Goal: Information Seeking & Learning: Stay updated

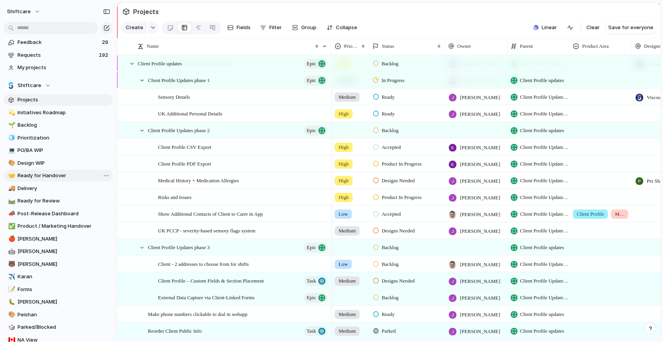
click at [47, 177] on span "Ready for Handover" at bounding box center [64, 176] width 93 height 8
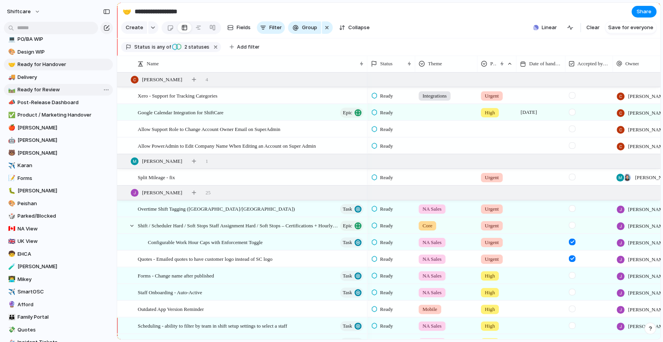
scroll to position [116, 0]
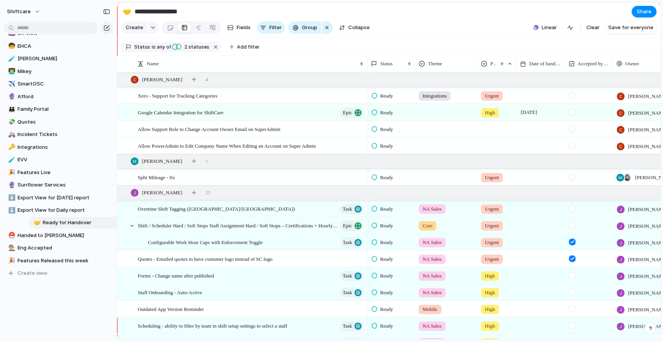
drag, startPoint x: 40, startPoint y: 61, endPoint x: 65, endPoint y: 224, distance: 164.9
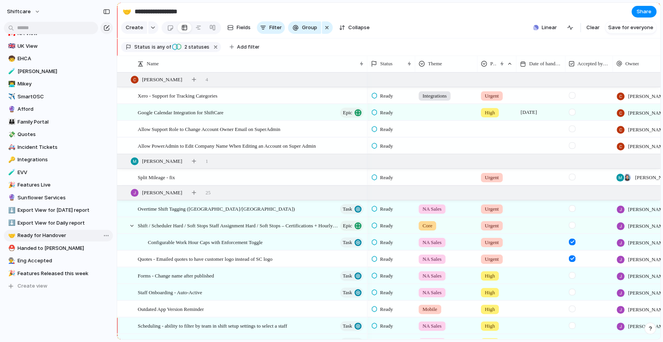
click at [50, 237] on span "Ready for Handover" at bounding box center [64, 236] width 93 height 8
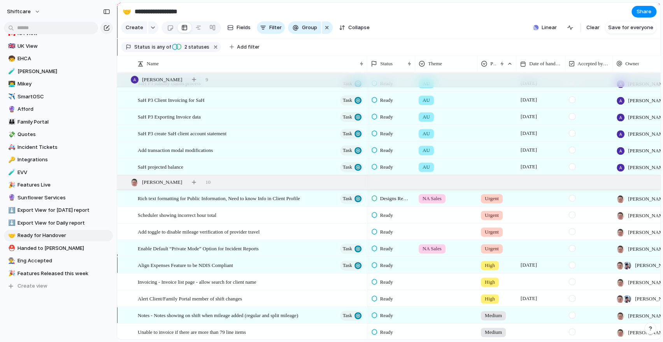
scroll to position [836, 0]
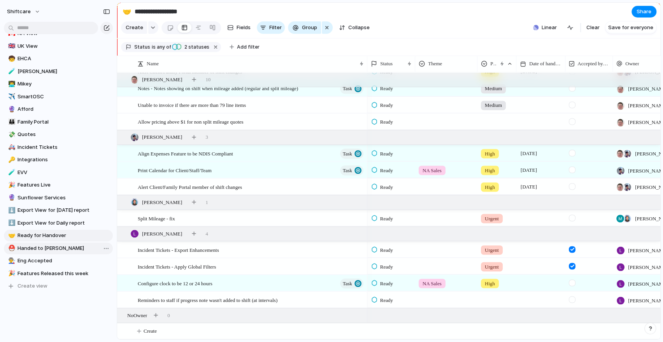
click at [35, 252] on span "Handed to [PERSON_NAME]" at bounding box center [64, 249] width 93 height 8
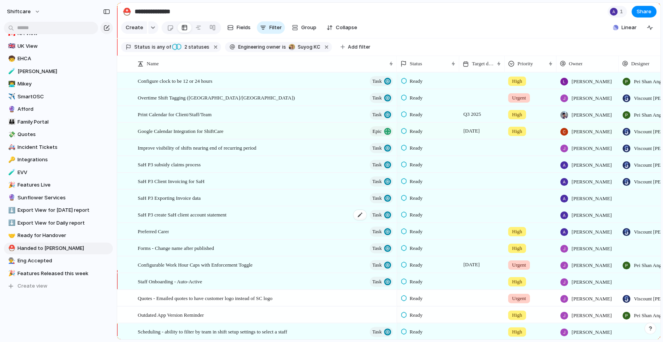
scroll to position [168, 0]
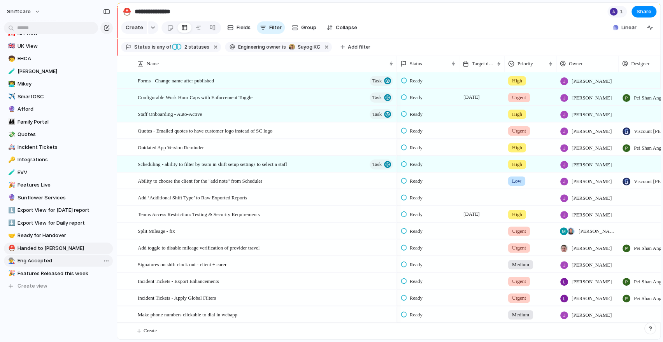
click at [61, 265] on link "👨‍🏭 Eng Accepted" at bounding box center [58, 261] width 109 height 12
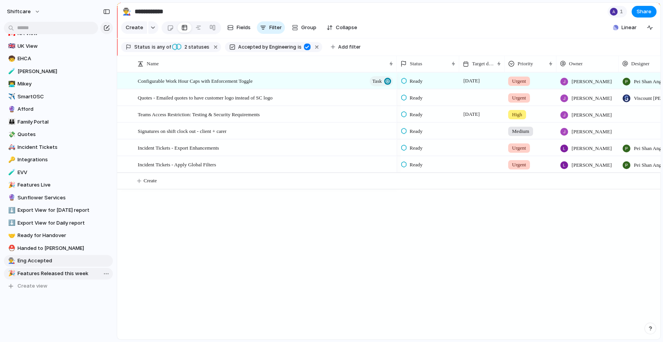
click at [46, 268] on link "🎉 Features Released this week" at bounding box center [58, 274] width 109 height 12
type input "**********"
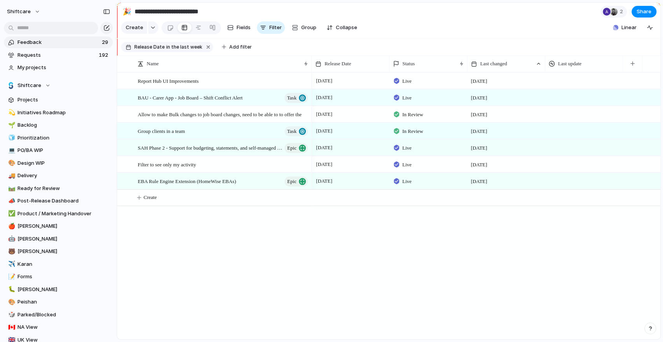
click at [59, 40] on span "Feedback" at bounding box center [59, 43] width 82 height 8
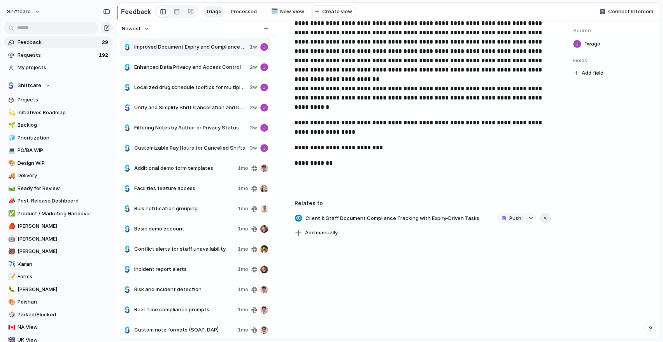
scroll to position [346, 0]
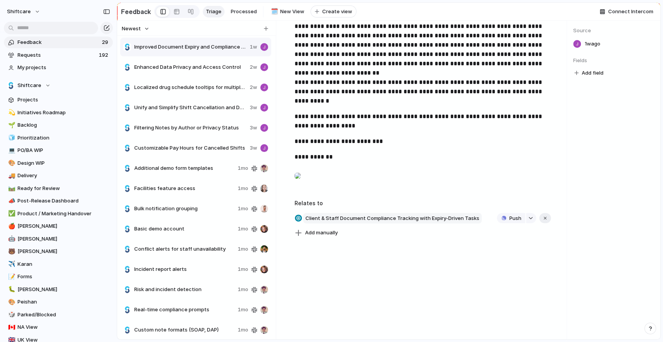
click at [340, 215] on span "Client & Staff Document Compliance Tracking with Expiry-Driven Tasks" at bounding box center [392, 218] width 179 height 11
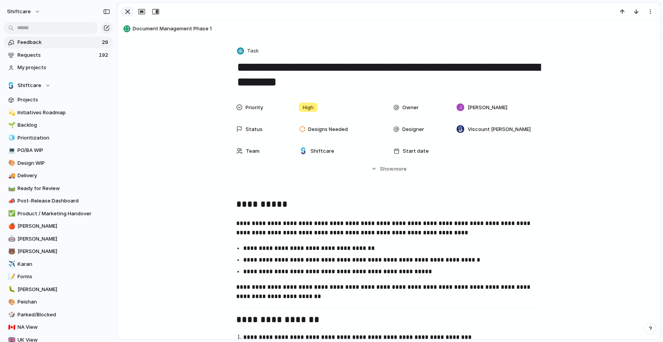
click at [128, 7] on div "button" at bounding box center [127, 11] width 9 height 9
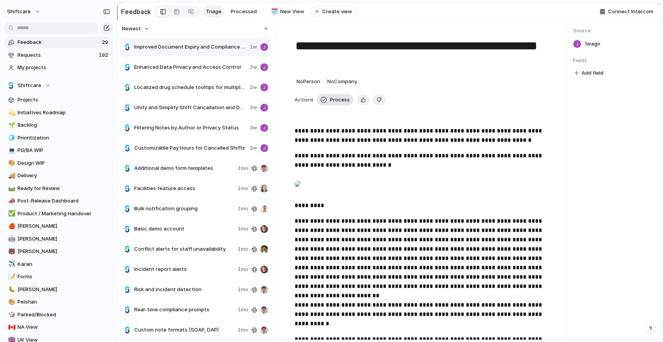
click at [336, 101] on span "Process" at bounding box center [340, 100] width 20 height 8
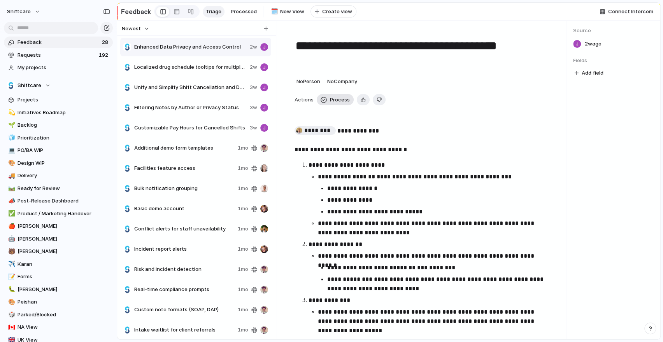
click at [334, 104] on button "Process" at bounding box center [335, 100] width 37 height 12
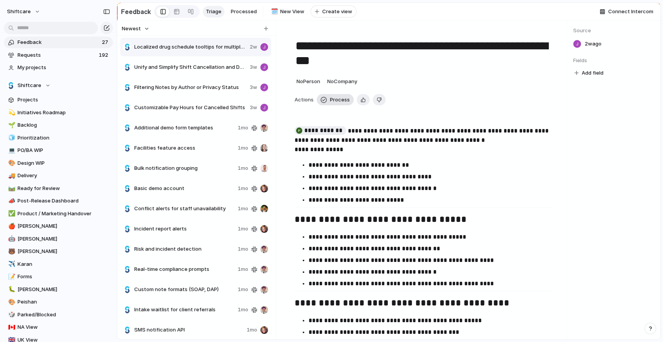
click at [330, 96] on span "Process" at bounding box center [340, 100] width 20 height 8
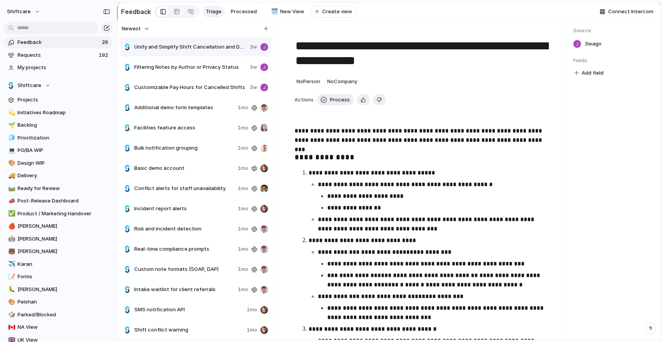
click at [205, 65] on span "Filtering Notes by Author or Privacy Status" at bounding box center [190, 67] width 112 height 8
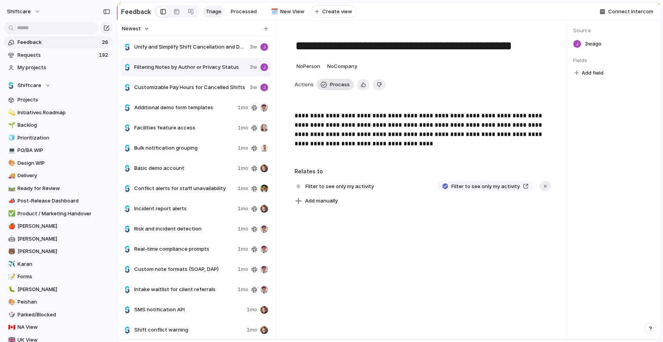
click at [331, 87] on span "Process" at bounding box center [340, 85] width 20 height 8
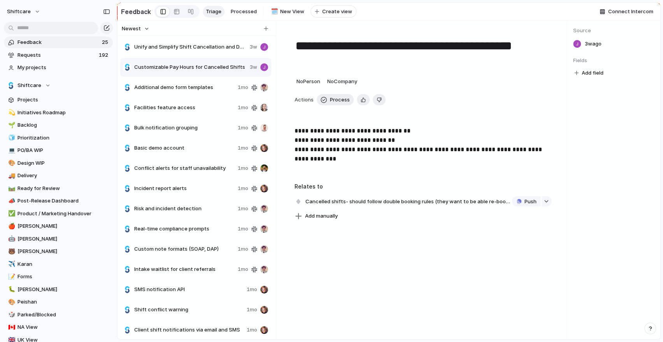
click at [362, 133] on p "**********" at bounding box center [422, 144] width 256 height 37
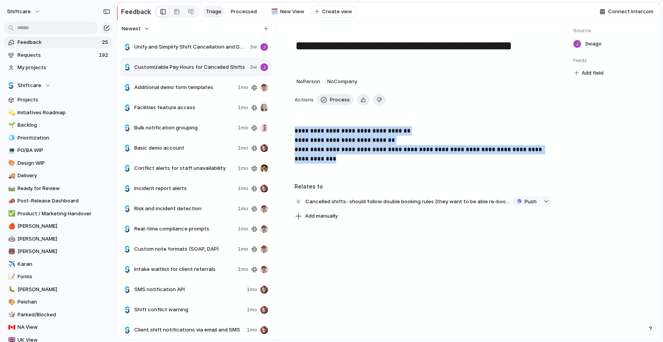
click at [362, 133] on p "**********" at bounding box center [422, 144] width 256 height 37
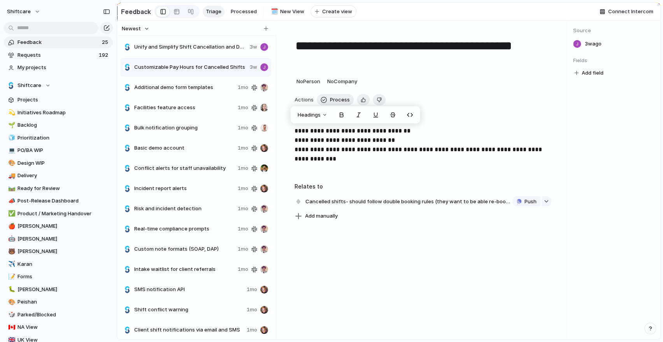
click at [364, 144] on p "**********" at bounding box center [422, 144] width 256 height 37
click at [210, 86] on span "Additional demo form templates" at bounding box center [184, 88] width 100 height 8
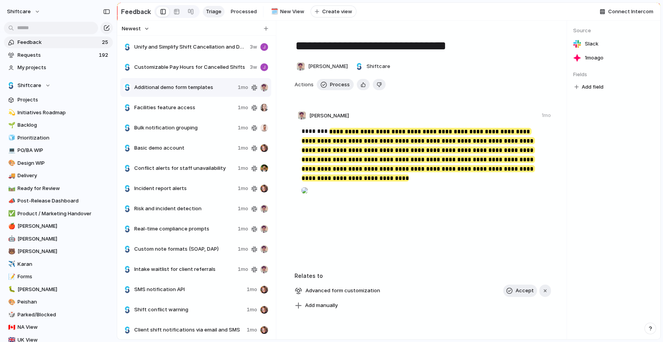
click at [217, 108] on span "Facilities feature access" at bounding box center [184, 108] width 100 height 8
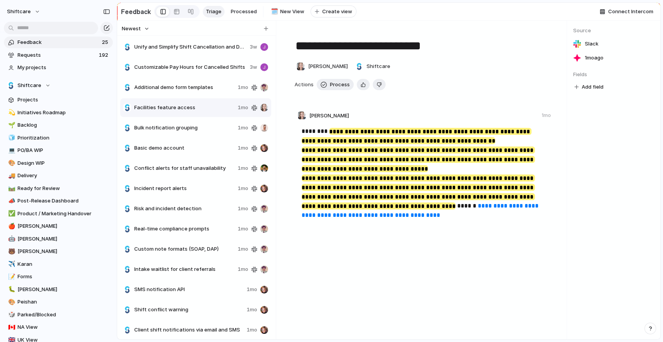
click at [221, 129] on span "Bulk notification grouping" at bounding box center [184, 128] width 100 height 8
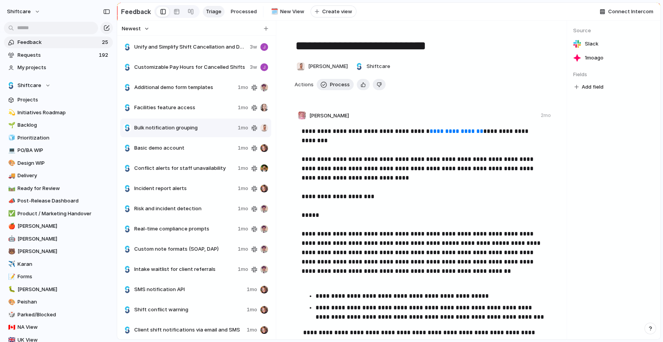
click at [200, 157] on div "Basic demo account 1mo" at bounding box center [195, 148] width 151 height 19
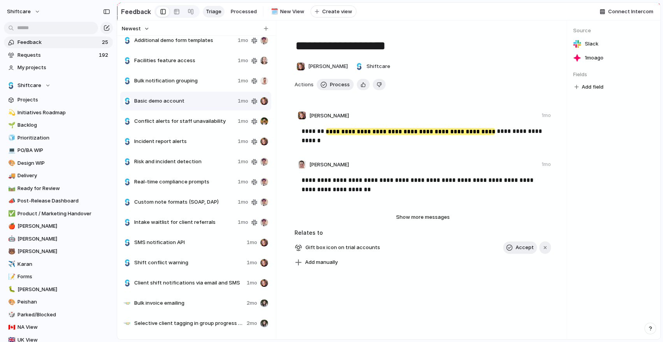
scroll to position [61, 0]
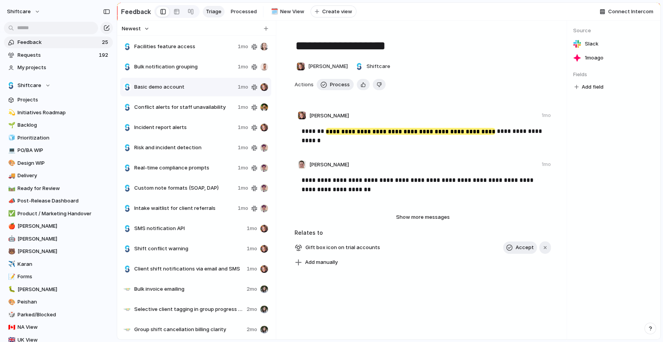
click at [201, 135] on div "Incident report alerts 1mo" at bounding box center [195, 127] width 151 height 19
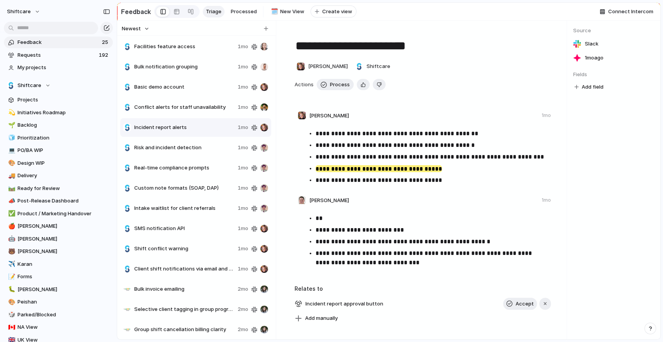
click at [195, 110] on span "Conflict alerts for staff unavailability" at bounding box center [184, 107] width 100 height 8
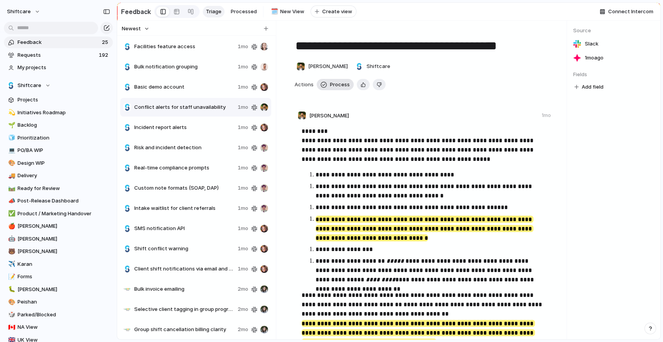
click at [328, 84] on button "Process" at bounding box center [335, 85] width 37 height 12
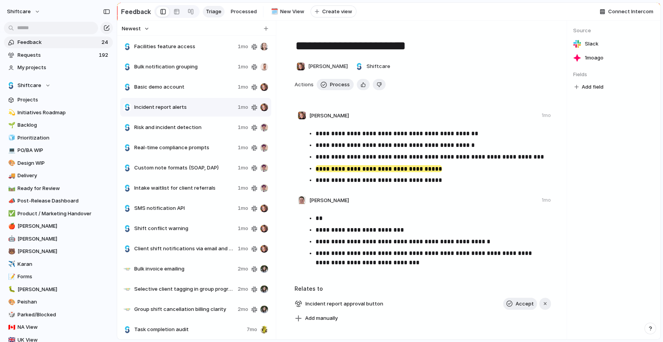
click at [219, 131] on div "Risk and incident detection 1mo" at bounding box center [195, 127] width 151 height 19
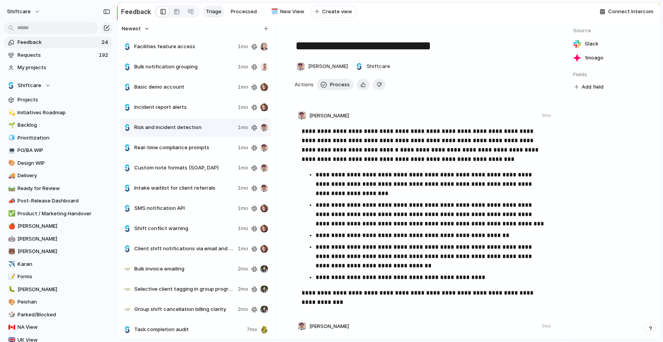
click at [215, 149] on span "Real-time compliance prompts" at bounding box center [184, 148] width 100 height 8
click at [225, 160] on div "Custom note formats (SOAP, DAP) 1mo" at bounding box center [195, 168] width 151 height 19
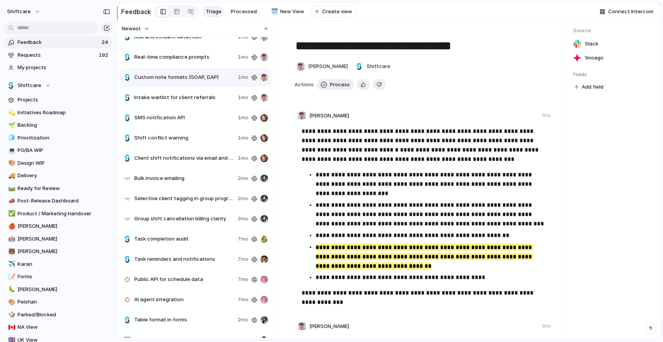
click at [199, 136] on span "Shift conflict warning" at bounding box center [184, 138] width 100 height 8
type textarea "**********"
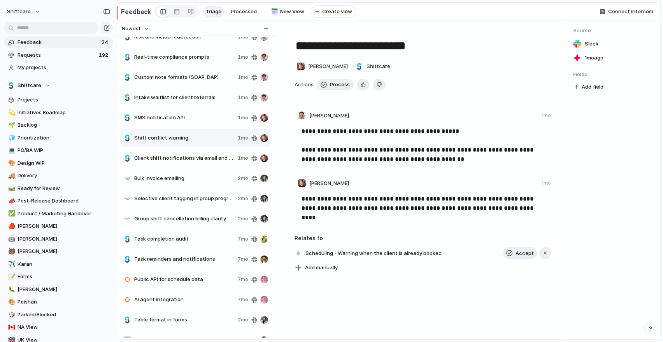
scroll to position [35, 0]
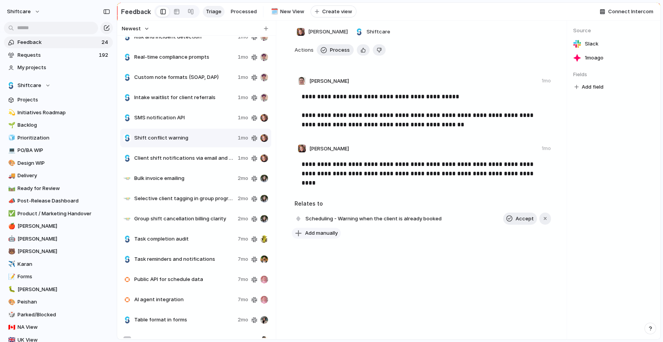
click at [323, 236] on span "Add manually" at bounding box center [321, 233] width 33 height 8
type input "******"
click at [366, 267] on span "BAU - Carer App - Job Board – Shift Conflict Alert" at bounding box center [367, 266] width 121 height 8
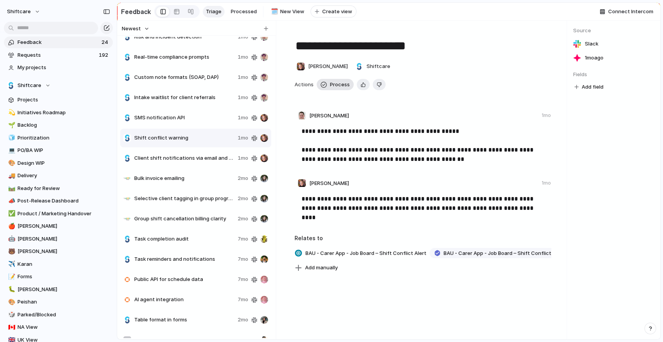
click at [338, 84] on span "Process" at bounding box center [340, 85] width 20 height 8
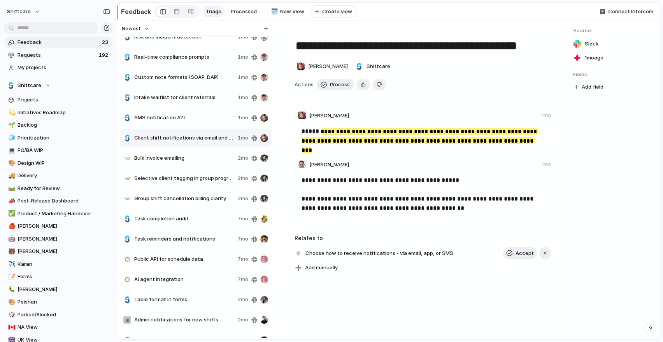
scroll to position [164, 0]
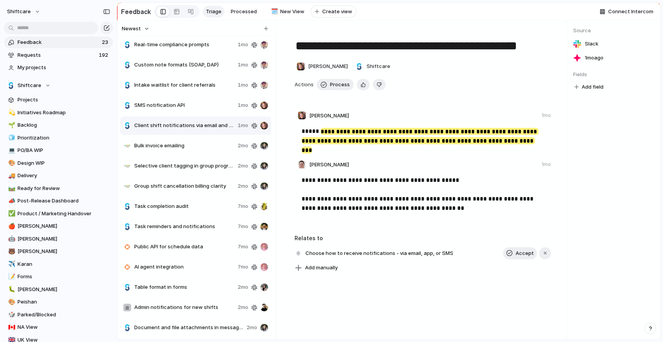
click at [186, 288] on span "Table format in forms" at bounding box center [184, 288] width 100 height 8
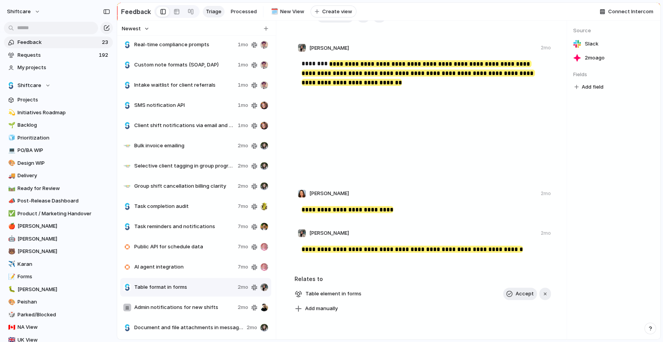
scroll to position [143, 0]
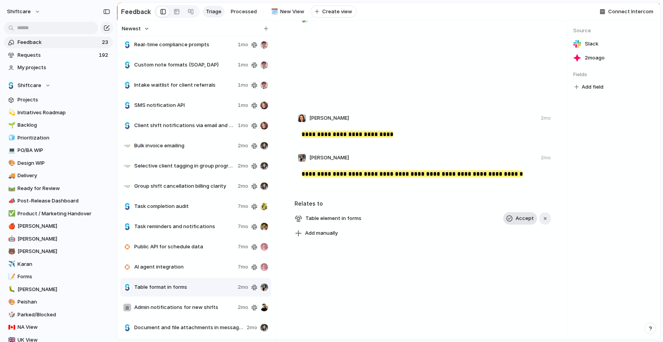
click at [525, 220] on span "Accept" at bounding box center [524, 219] width 18 height 8
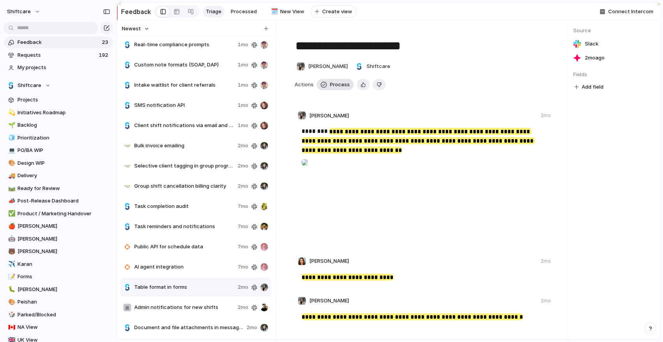
click at [329, 79] on button "Process" at bounding box center [335, 85] width 37 height 12
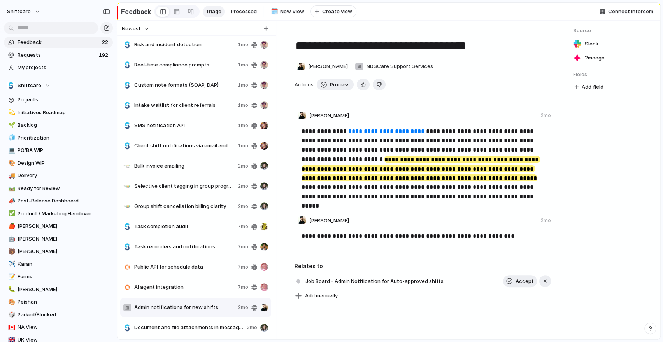
scroll to position [144, 0]
click at [196, 236] on div "Additional demo form templates 1mo Facilities feature access 1mo Bulk notificat…" at bounding box center [196, 115] width 152 height 445
click at [198, 246] on span "Task reminders and notifications" at bounding box center [184, 247] width 100 height 8
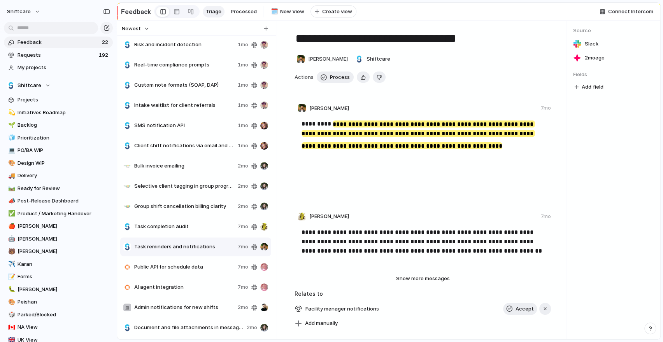
scroll to position [8, 0]
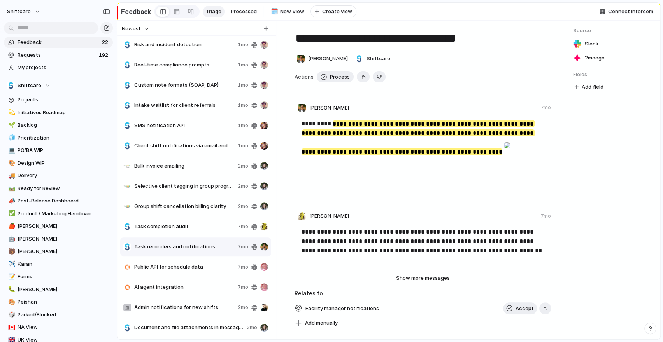
click at [195, 307] on span "Admin notifications for new shifts" at bounding box center [184, 308] width 100 height 8
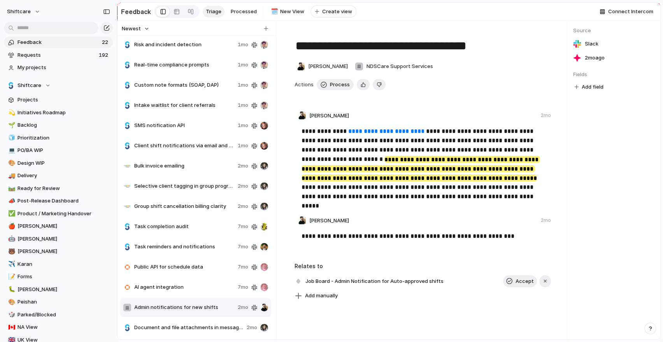
click at [201, 335] on div "Document and file attachments in messaging 2mo" at bounding box center [195, 328] width 151 height 19
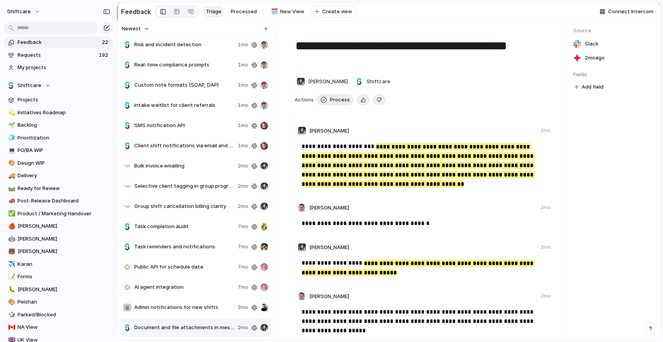
click at [188, 186] on span "Selective client tagging in group progress notes" at bounding box center [184, 186] width 100 height 8
type textarea "**********"
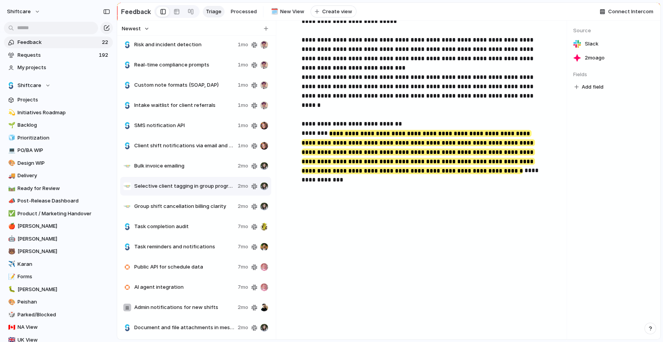
scroll to position [42, 0]
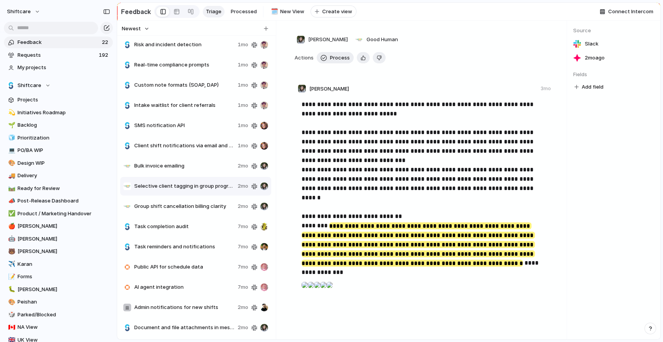
click at [363, 129] on p "**********" at bounding box center [423, 280] width 244 height 361
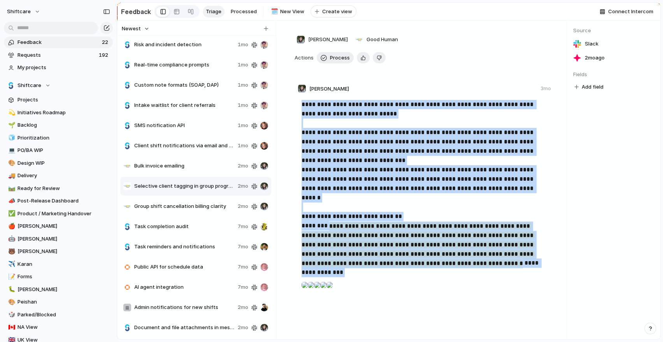
click at [363, 129] on p "**********" at bounding box center [423, 280] width 244 height 361
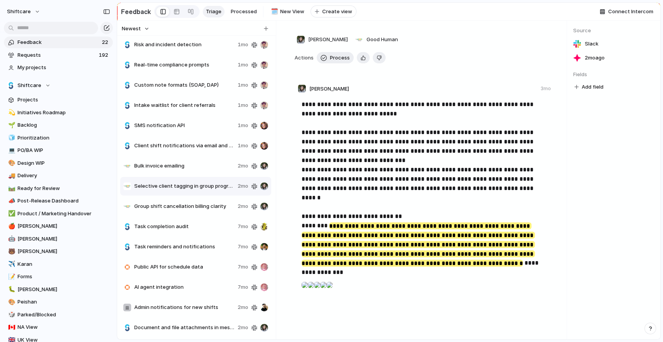
click at [373, 156] on p "**********" at bounding box center [423, 280] width 244 height 361
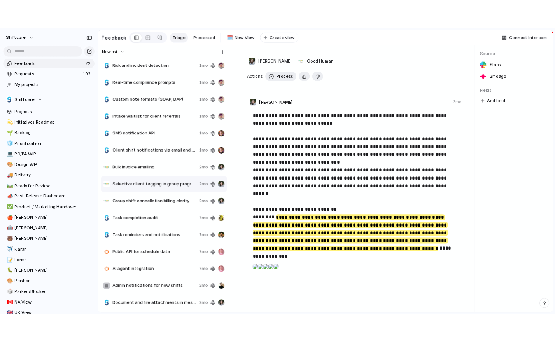
scroll to position [0, 0]
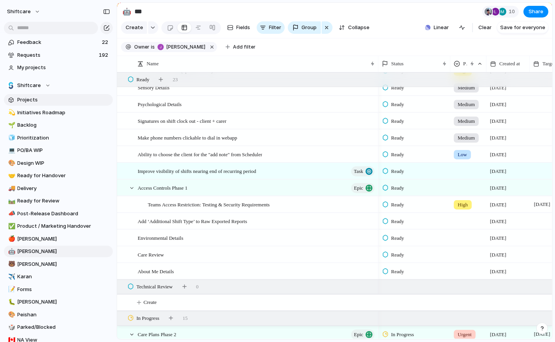
click at [29, 98] on span "Projects" at bounding box center [64, 100] width 93 height 8
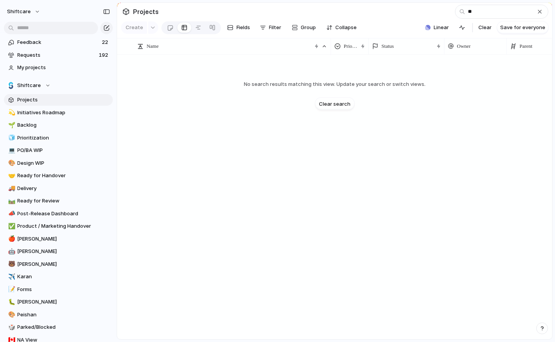
type input "*"
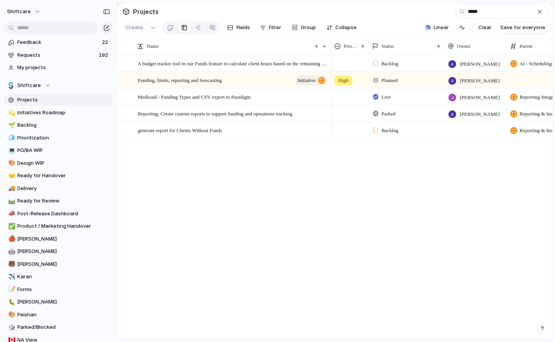
type input "*****"
